Goal: Task Accomplishment & Management: Use online tool/utility

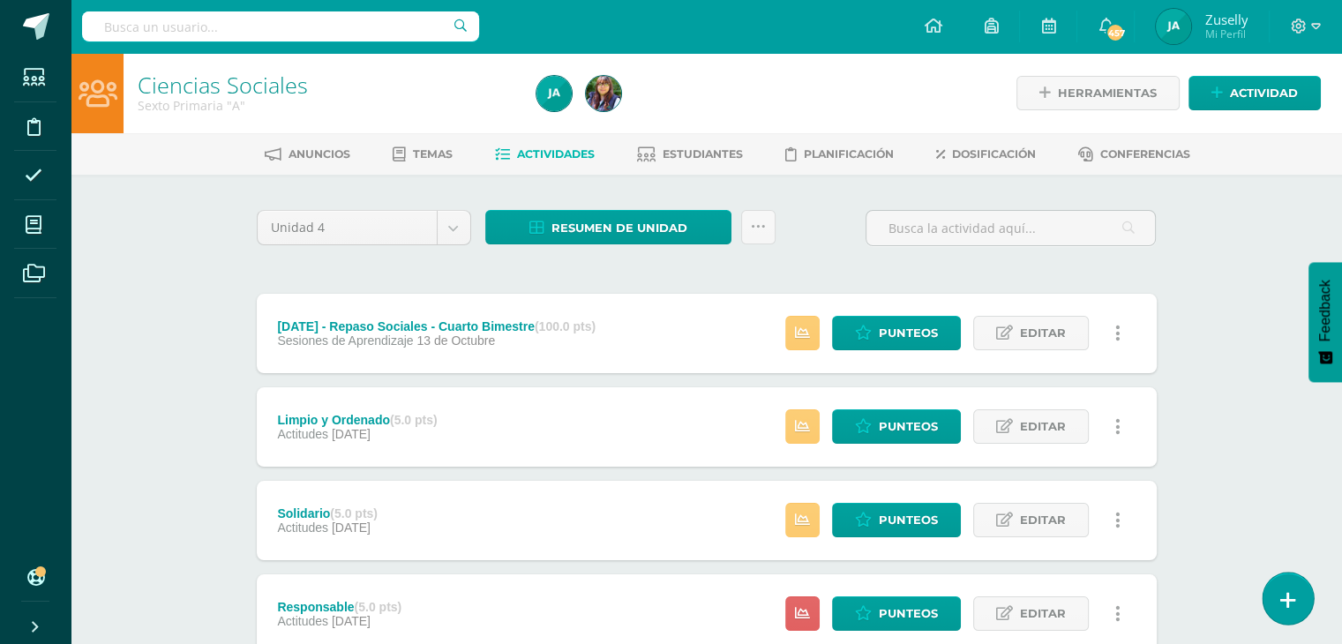
click at [1282, 594] on icon at bounding box center [1288, 600] width 16 height 20
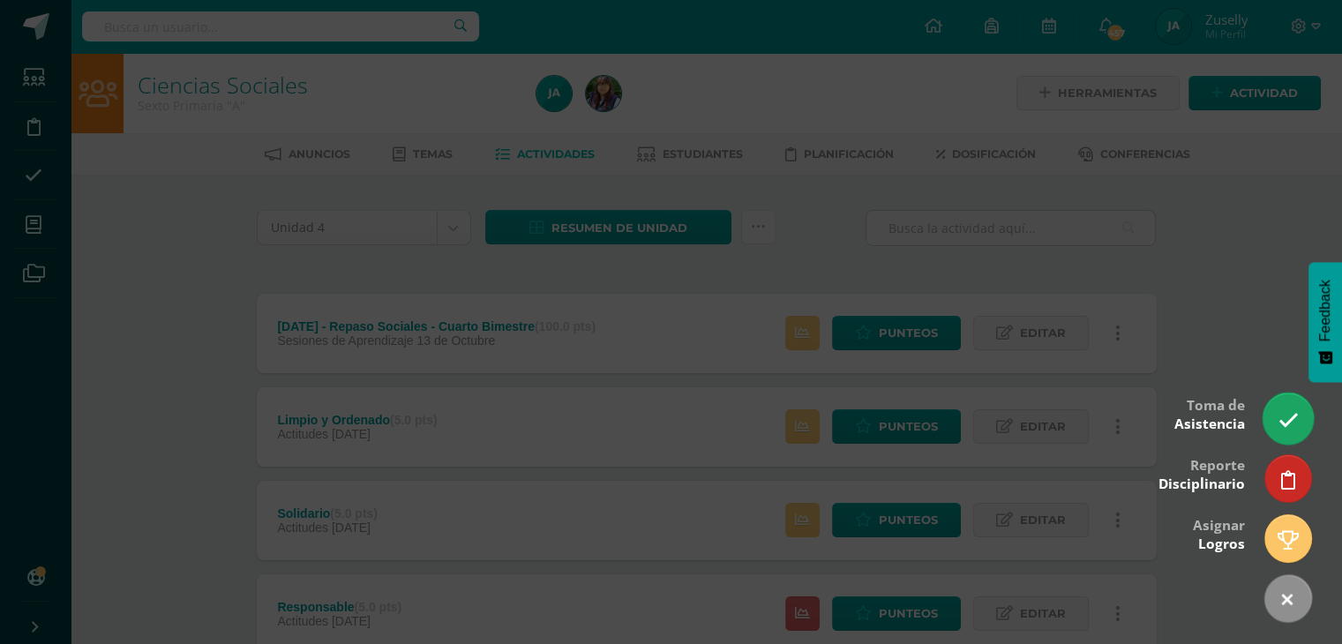
click at [1281, 418] on icon at bounding box center [1288, 420] width 20 height 20
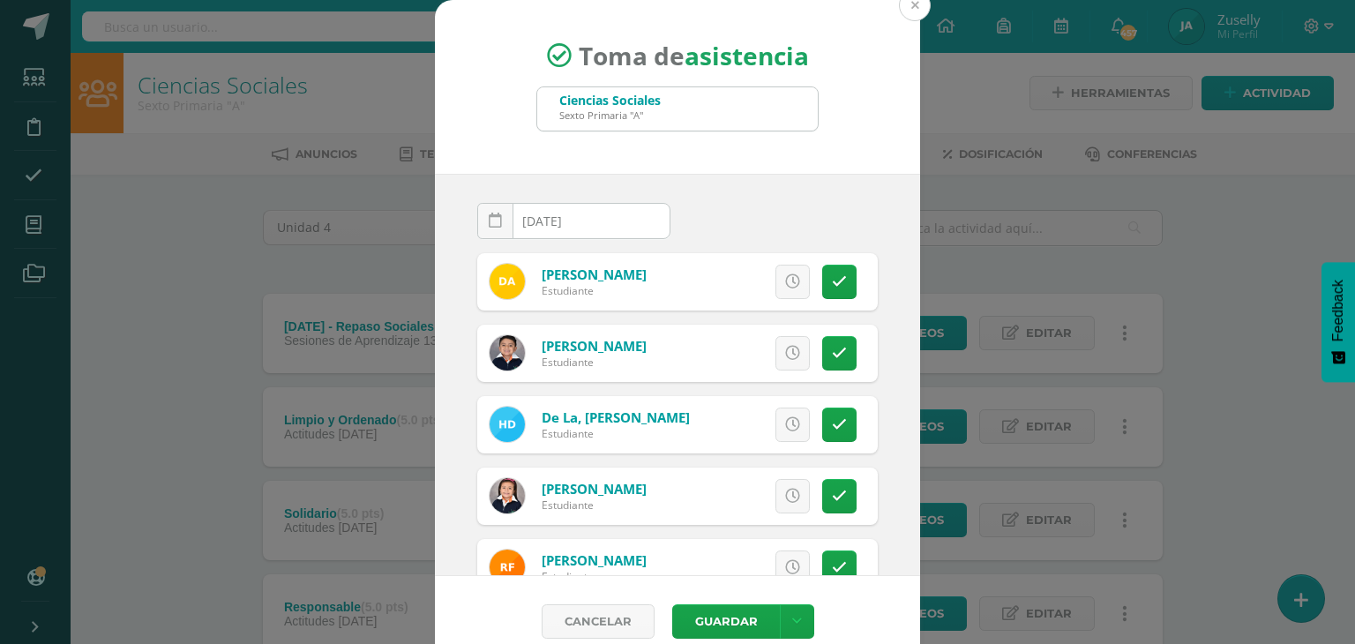
click at [909, 4] on button at bounding box center [915, 5] width 32 height 32
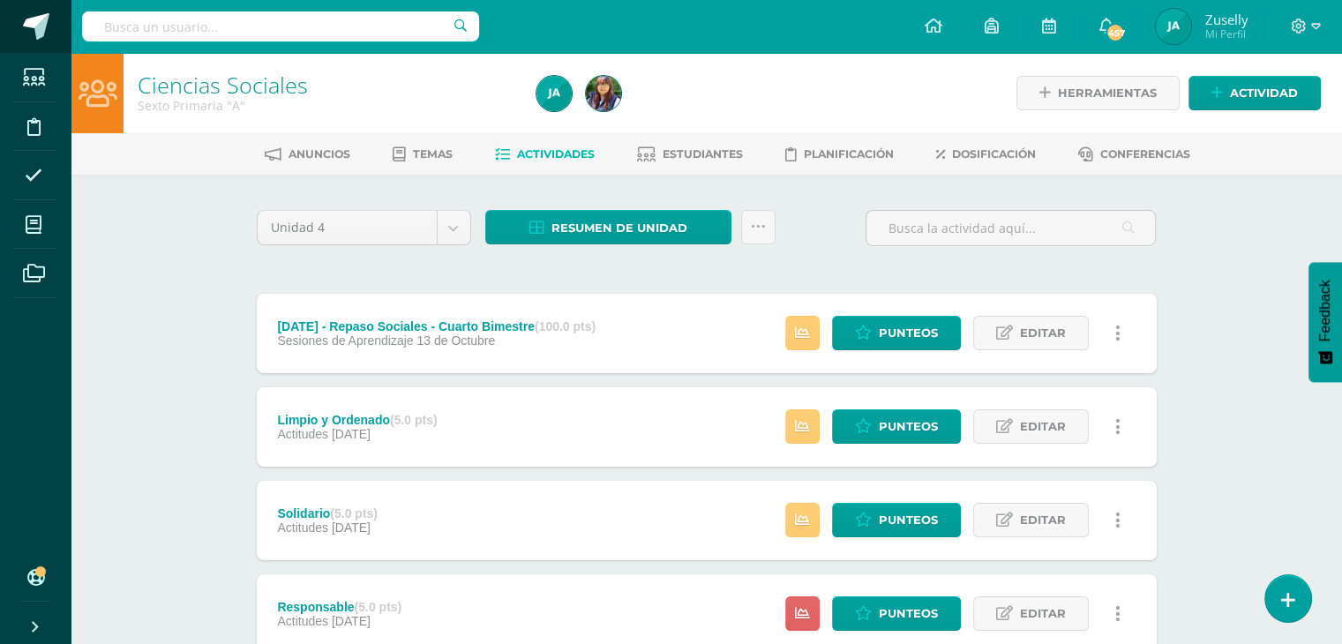
click at [40, 32] on span at bounding box center [36, 26] width 26 height 26
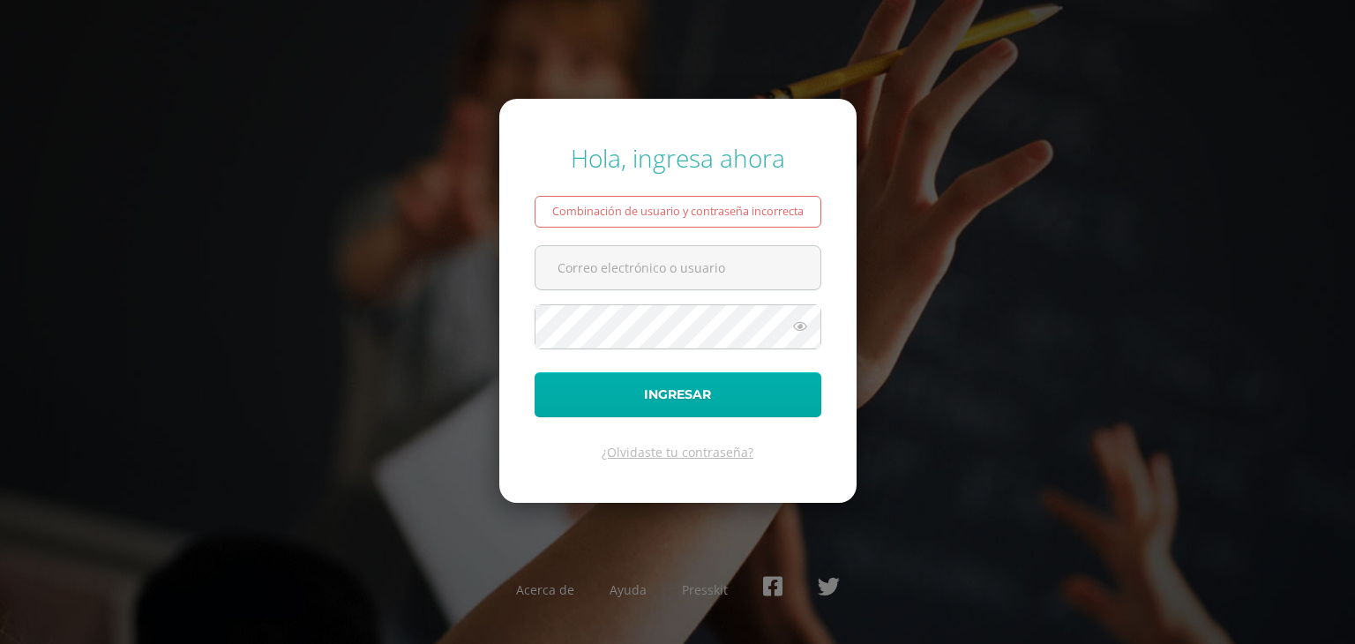
type input "[EMAIL_ADDRESS][DOMAIN_NAME]"
click at [650, 384] on button "Ingresar" at bounding box center [678, 394] width 287 height 45
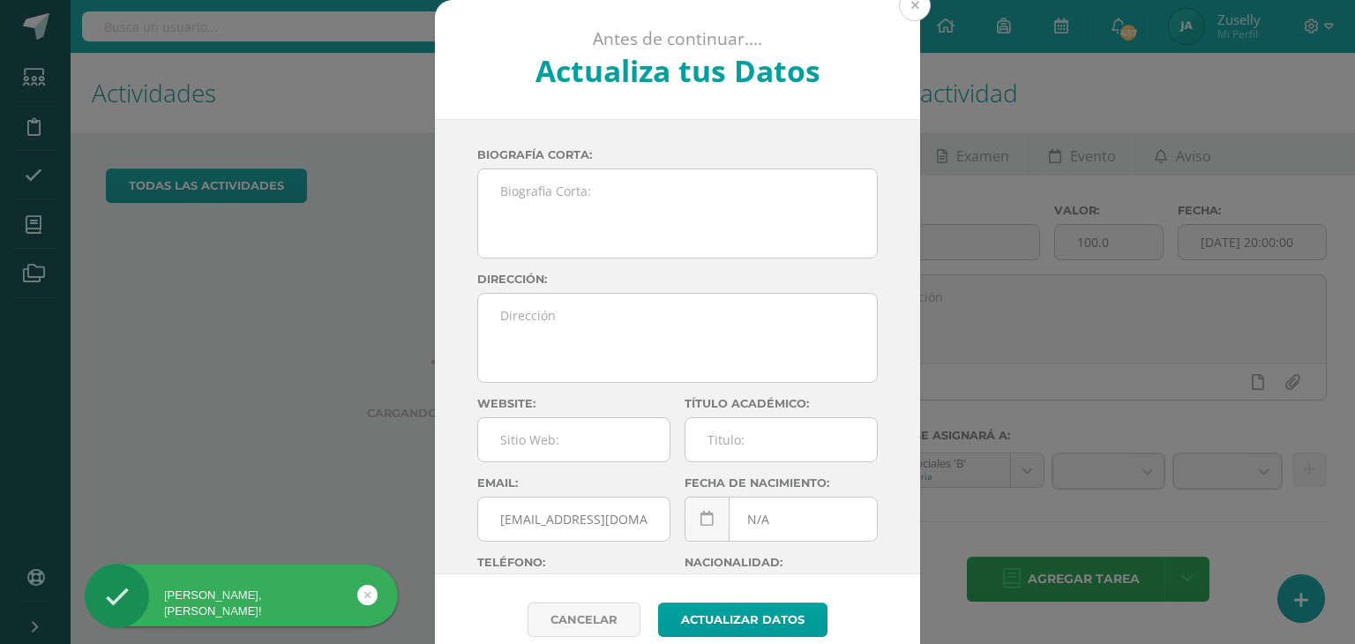
click at [910, 12] on button at bounding box center [915, 5] width 32 height 32
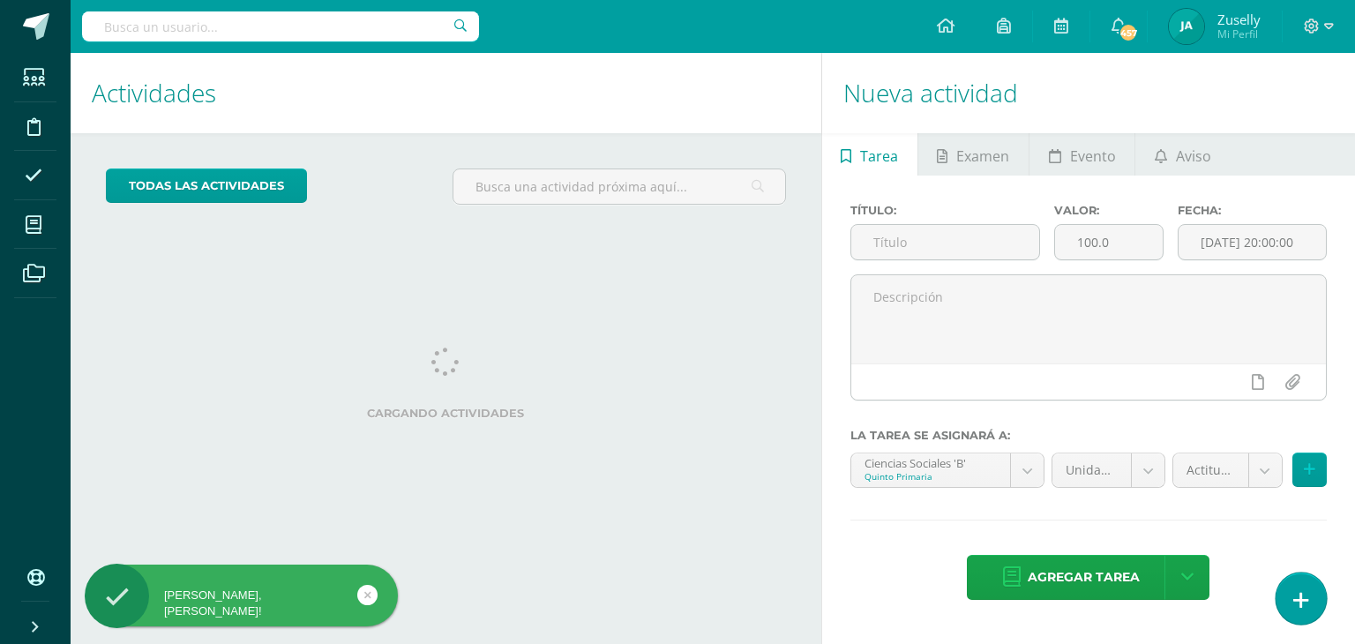
click at [1287, 591] on link at bounding box center [1301, 598] width 50 height 51
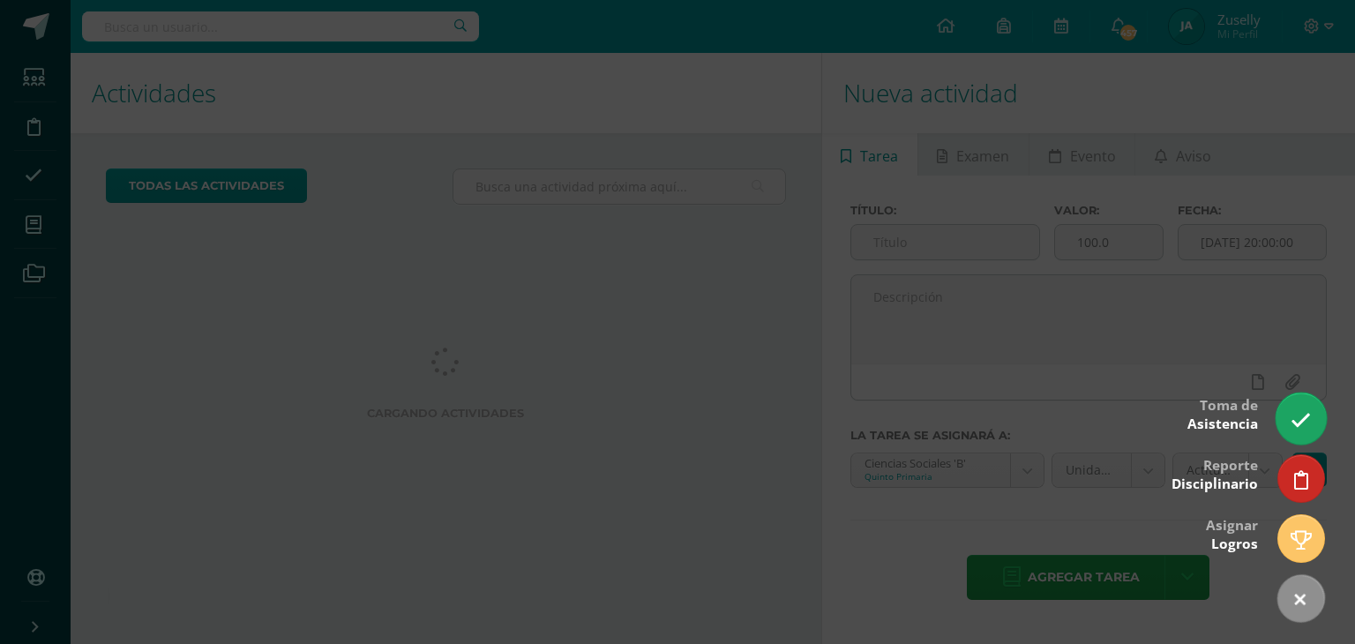
click at [1300, 427] on icon at bounding box center [1301, 420] width 20 height 20
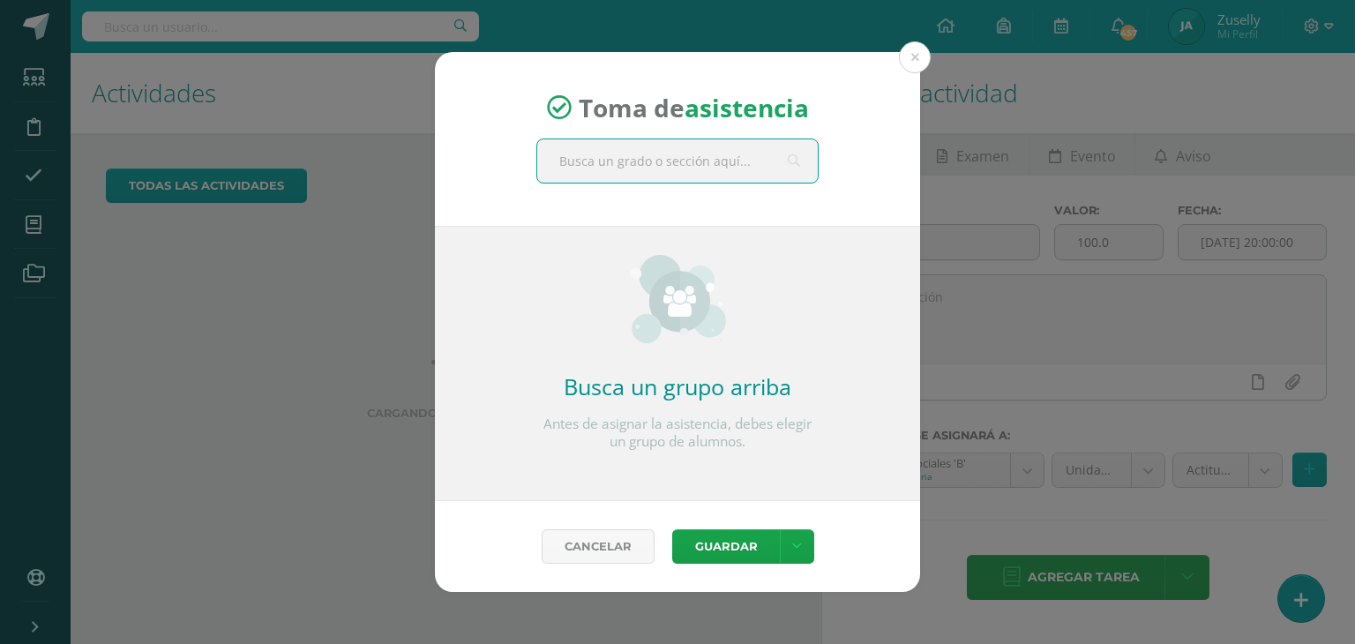
click at [604, 163] on input "text" at bounding box center [677, 160] width 281 height 43
type input "quinto"
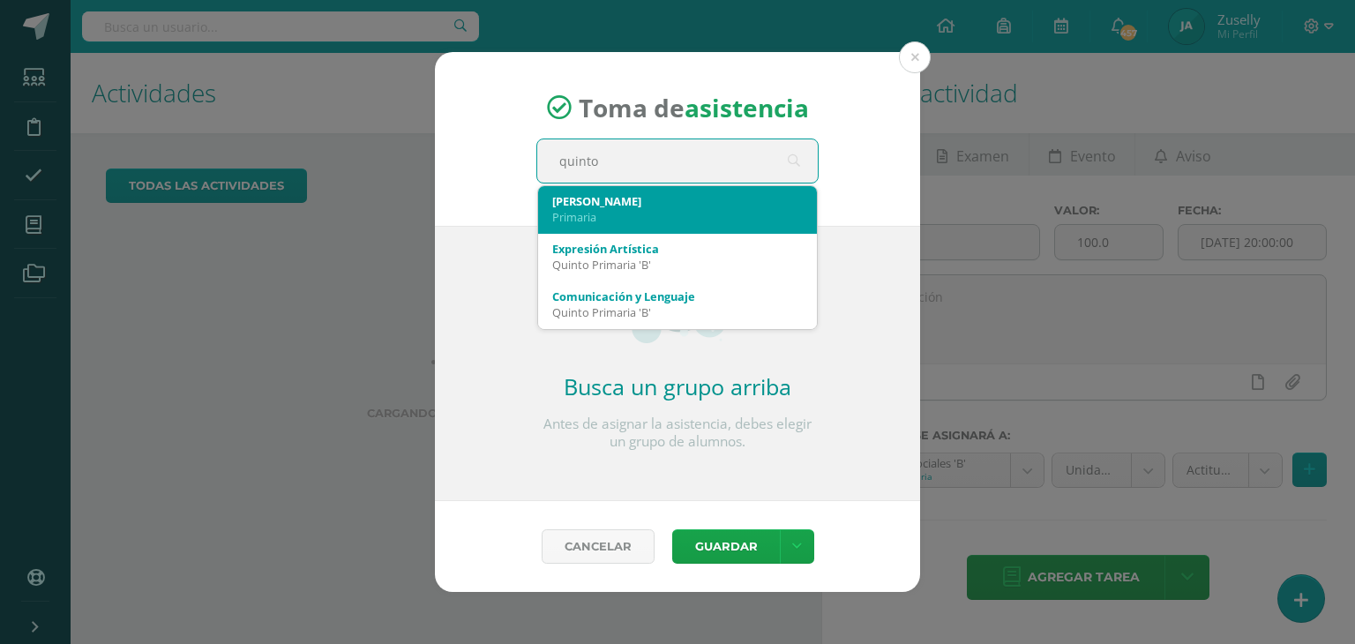
click at [600, 202] on div "Quinto B" at bounding box center [677, 201] width 251 height 16
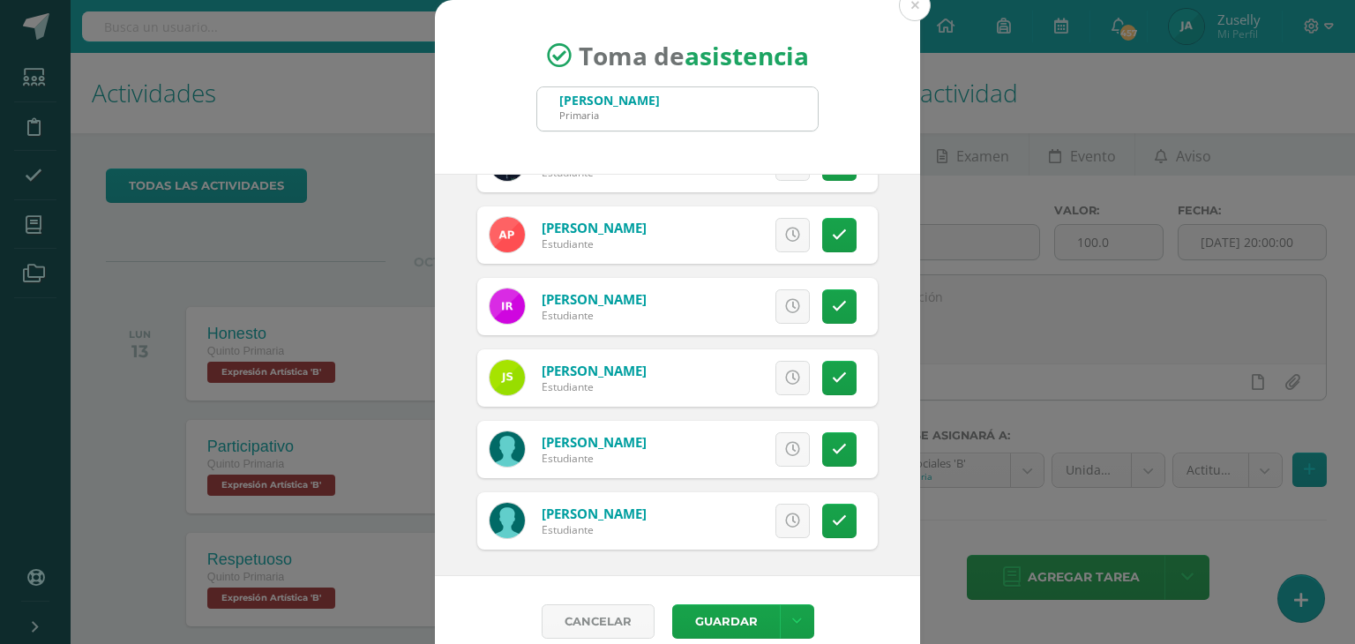
scroll to position [763, 0]
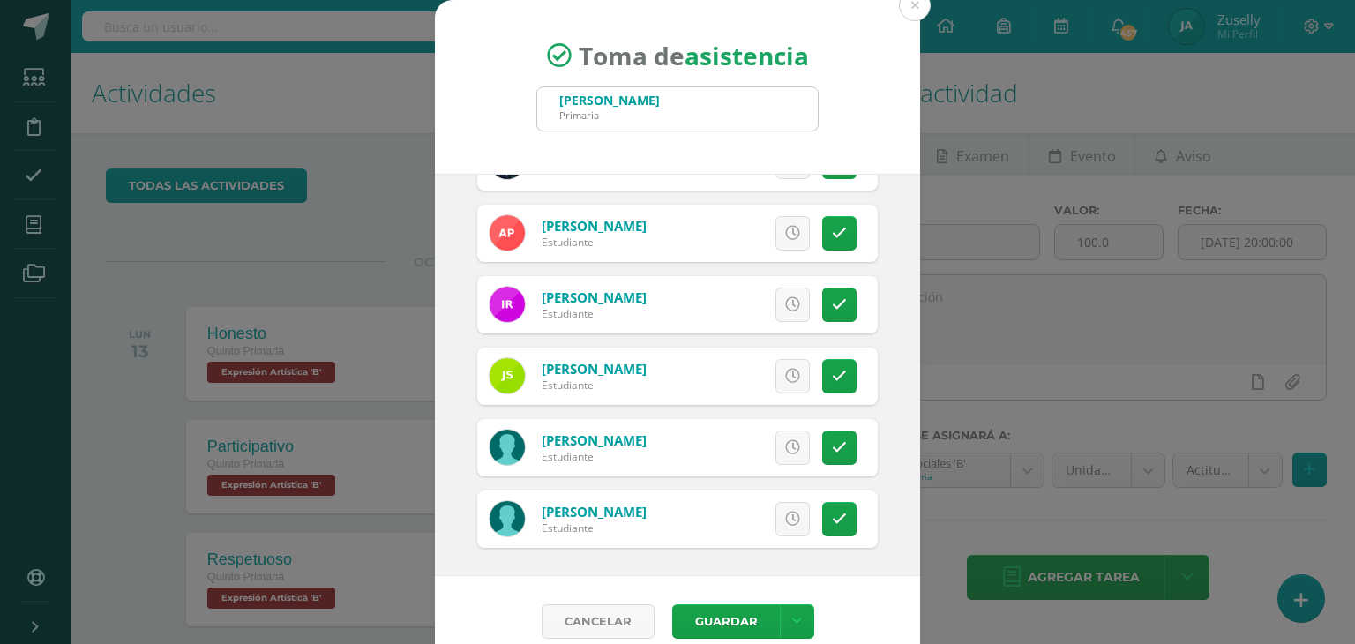
click at [992, 534] on div "Toma de asistencia Quinto B Primaria quinto 2025-10-13 October, 2025 Mo Tu We T…" at bounding box center [677, 333] width 1341 height 667
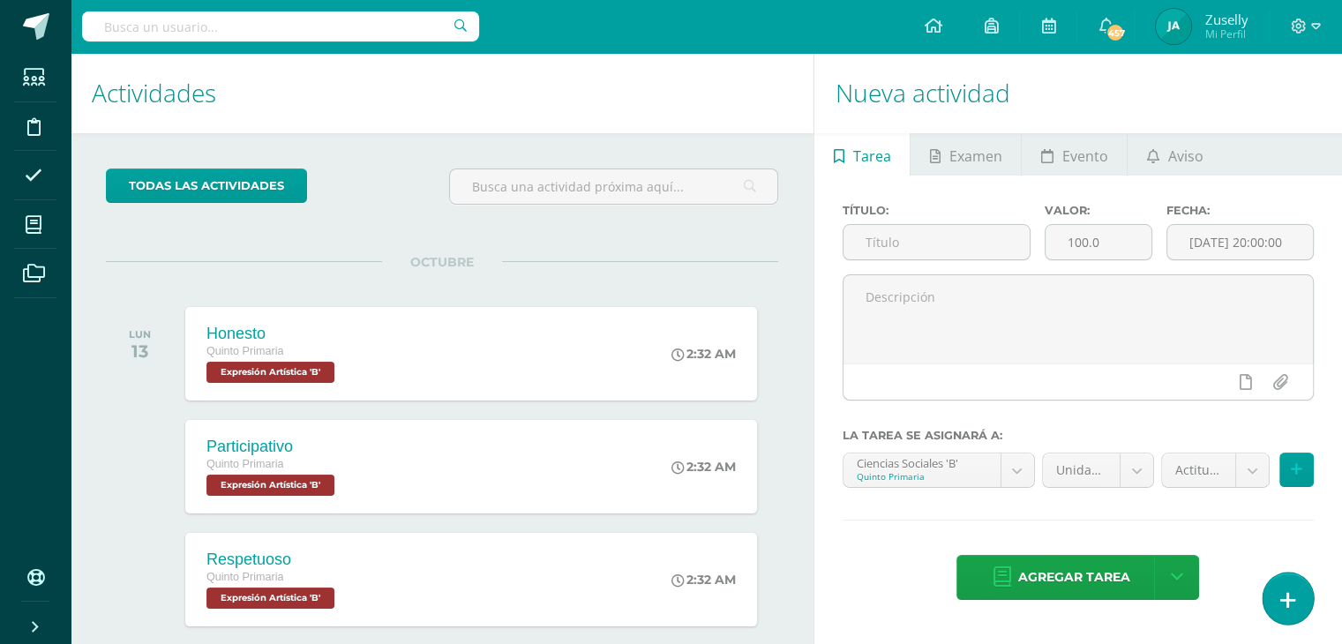
click at [1289, 597] on icon at bounding box center [1288, 600] width 16 height 20
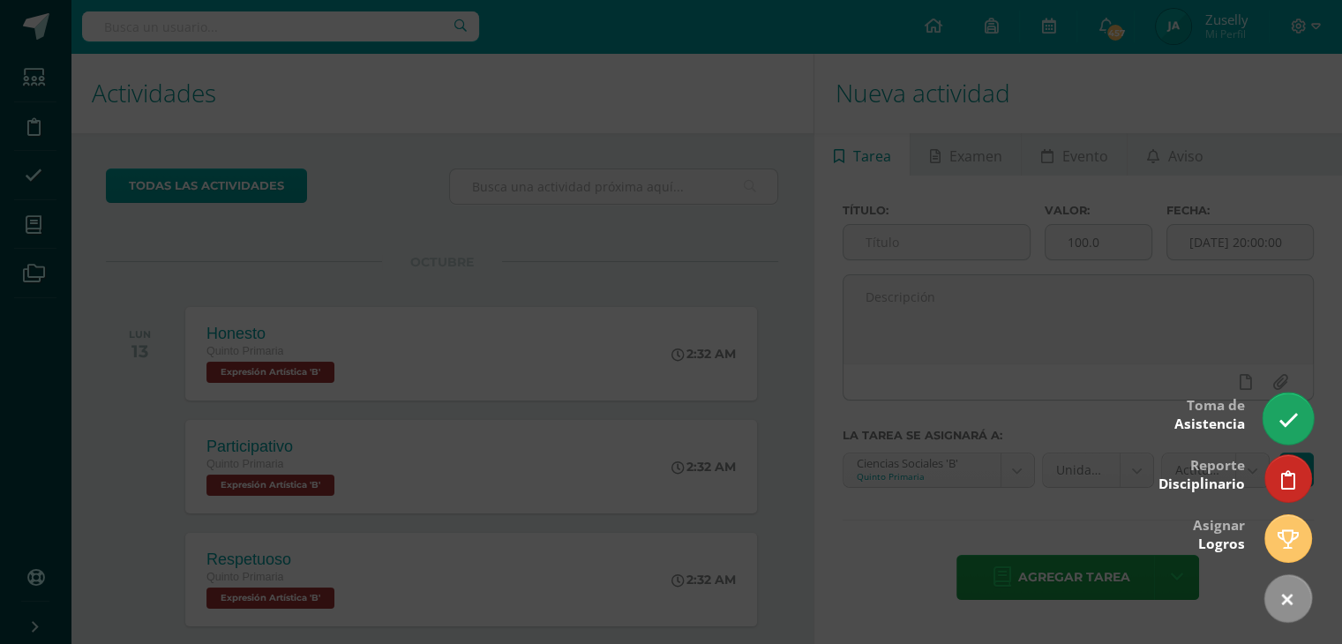
click at [1295, 410] on icon at bounding box center [1288, 420] width 20 height 20
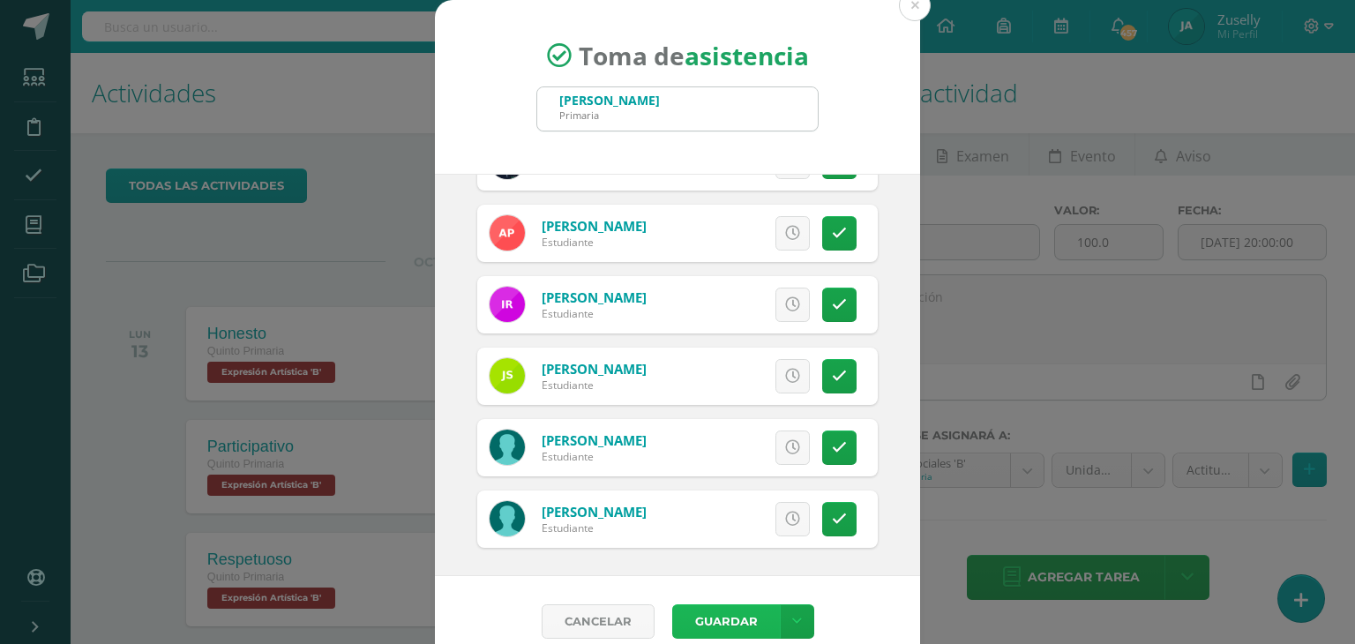
click at [718, 614] on button "Guardar" at bounding box center [726, 622] width 108 height 34
